Goal: Find specific page/section: Find specific page/section

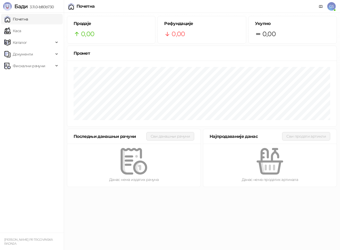
click at [18, 34] on link "Каса" at bounding box center [12, 31] width 17 height 11
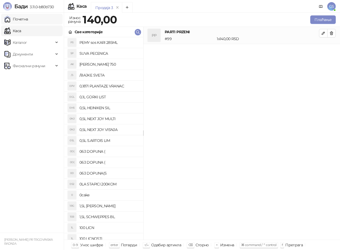
click at [27, 19] on link "Почетна" at bounding box center [16, 19] width 24 height 11
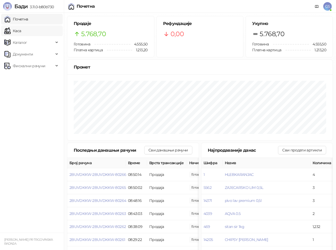
click at [19, 29] on link "Каса" at bounding box center [12, 31] width 17 height 11
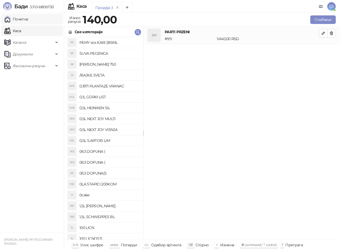
click at [28, 20] on link "Почетна" at bounding box center [16, 19] width 24 height 11
